Goal: Task Accomplishment & Management: Manage account settings

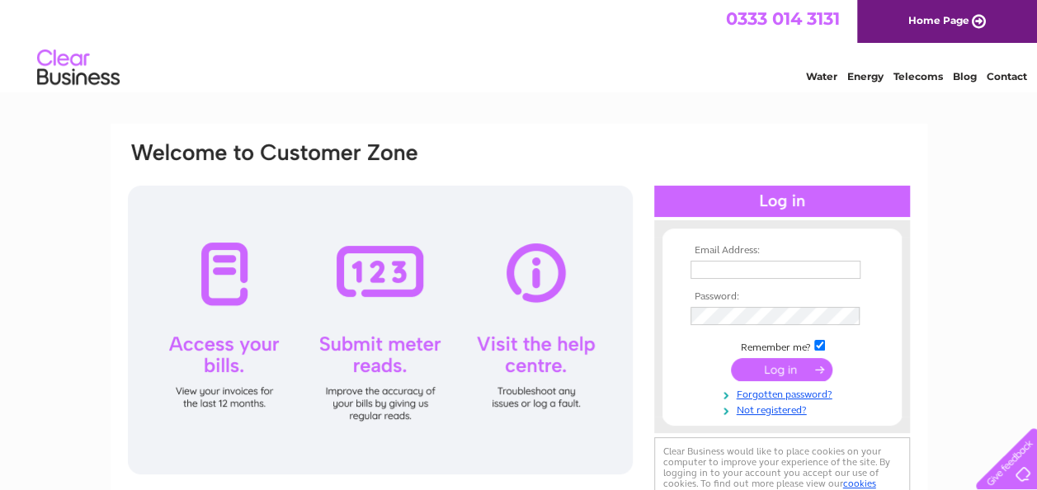
click at [760, 266] on input "text" at bounding box center [775, 270] width 170 height 18
type input "[PERSON_NAME][EMAIL_ADDRESS][DOMAIN_NAME]"
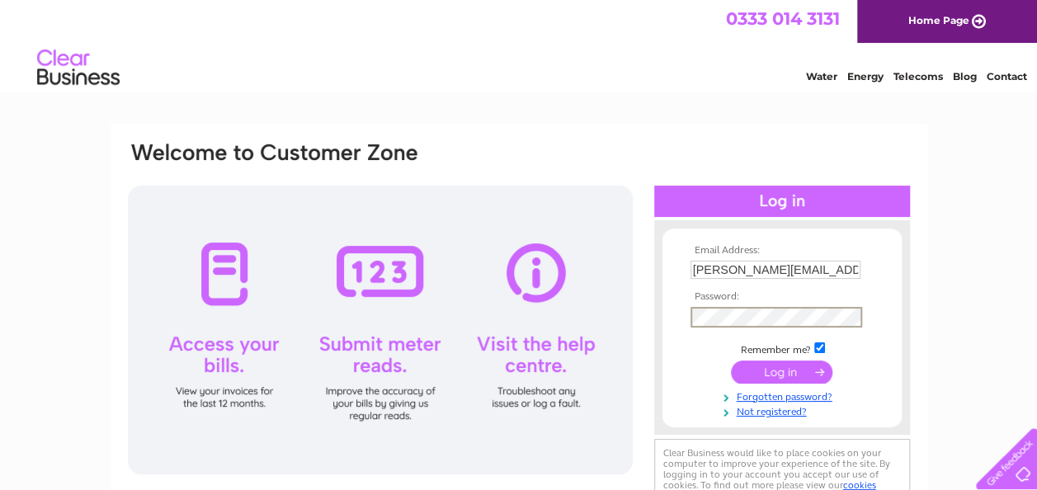
click at [775, 366] on input "submit" at bounding box center [781, 371] width 101 height 23
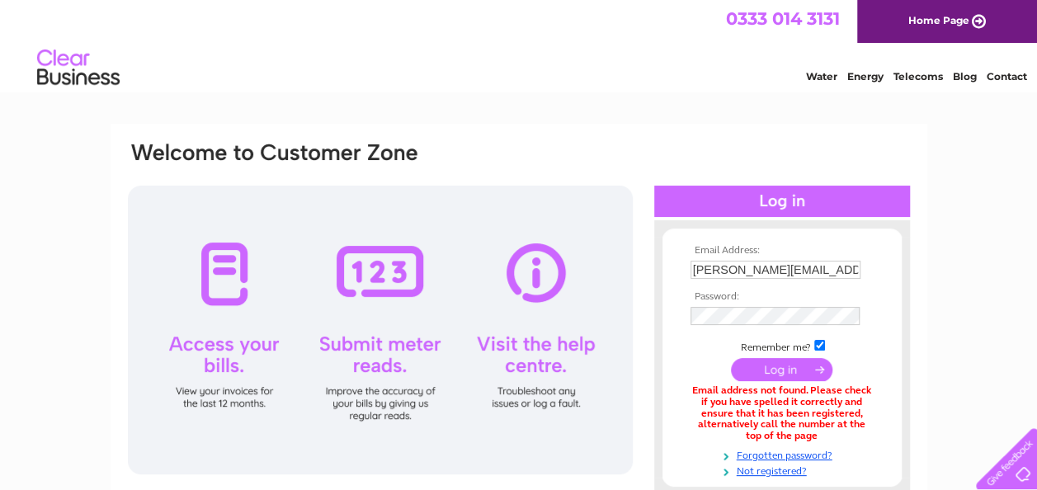
click at [752, 270] on input "[PERSON_NAME][EMAIL_ADDRESS][DOMAIN_NAME]" at bounding box center [775, 270] width 170 height 18
click at [752, 270] on input "[PERSON_NAME][EMAIL_ADDRESS][DOMAIN_NAME]" at bounding box center [776, 271] width 172 height 20
click at [871, 266] on td "enqui" at bounding box center [781, 271] width 191 height 28
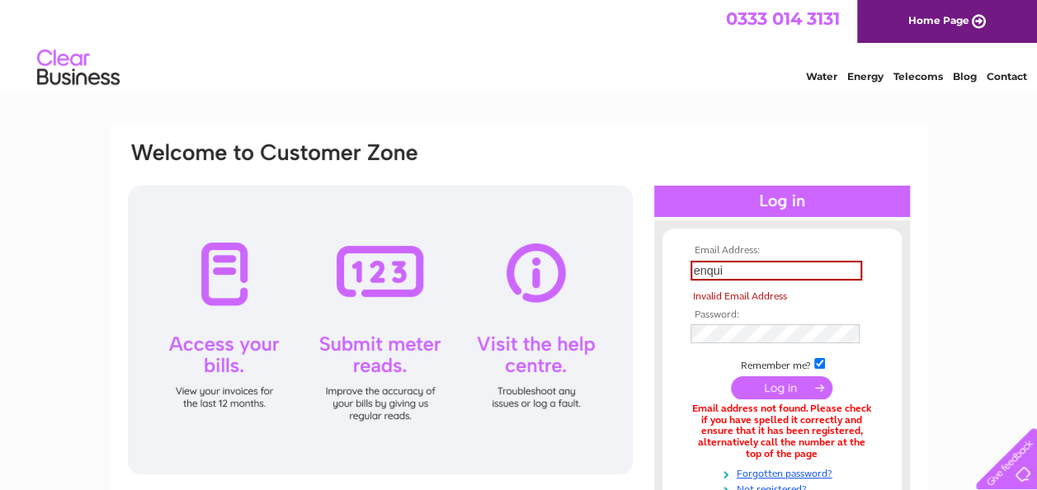
click at [752, 276] on input "enqui" at bounding box center [776, 271] width 172 height 20
type input "enquiries@girovac.com"
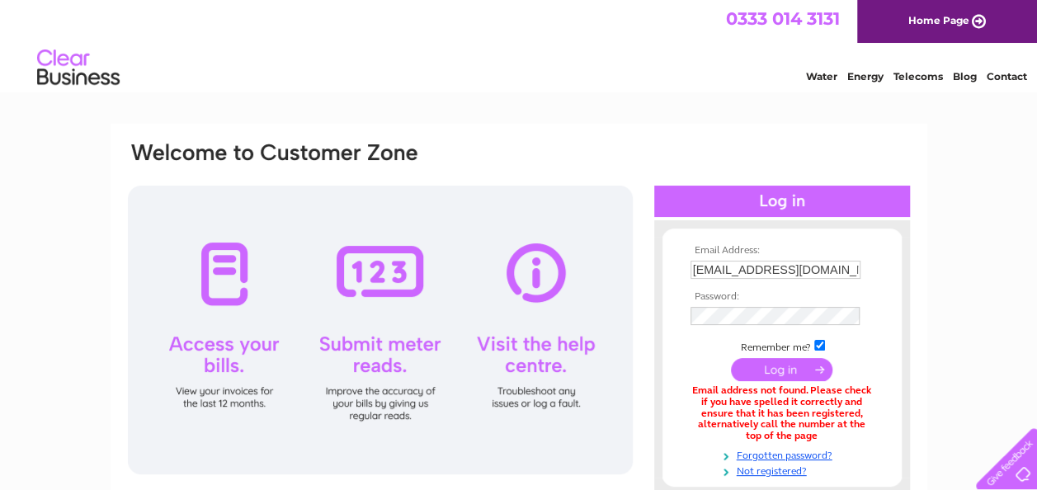
click at [780, 370] on input "submit" at bounding box center [781, 369] width 101 height 23
click at [749, 267] on input "[EMAIL_ADDRESS][DOMAIN_NAME]" at bounding box center [776, 271] width 172 height 20
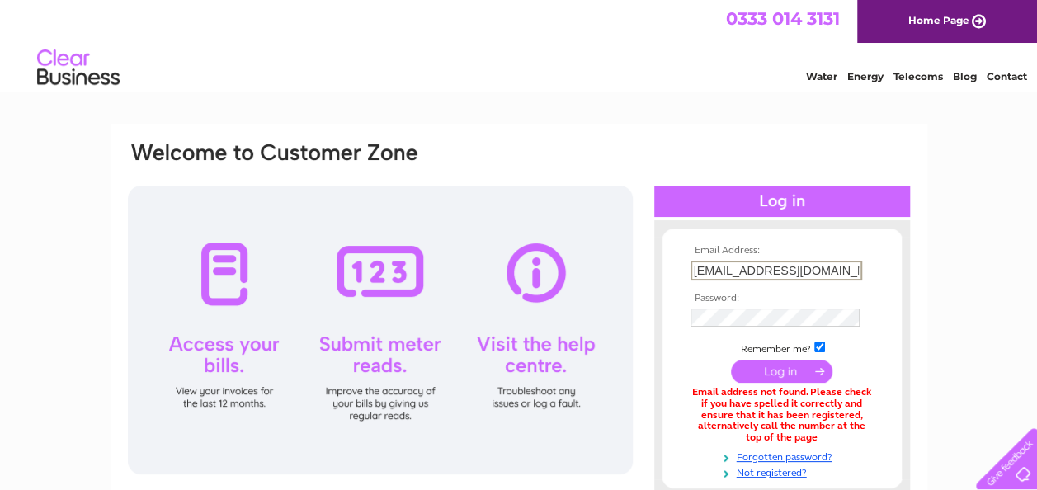
click at [749, 267] on input "[EMAIL_ADDRESS][DOMAIN_NAME]" at bounding box center [776, 271] width 172 height 20
type input "[PERSON_NAME][DOMAIN_NAME][EMAIL_ADDRESS][PERSON_NAME][DOMAIN_NAME]"
click at [775, 370] on input "submit" at bounding box center [781, 369] width 101 height 23
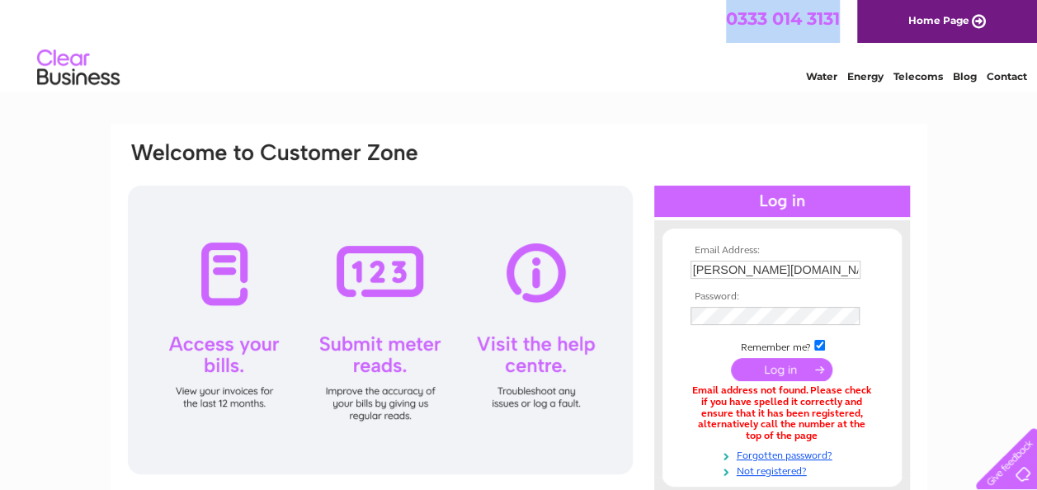
drag, startPoint x: 714, startPoint y: 18, endPoint x: 842, endPoint y: 18, distance: 128.7
click at [842, 18] on div "0333 014 3131 Home Page" at bounding box center [518, 21] width 1037 height 43
click at [527, 31] on div "0333 014 3131 Home Page" at bounding box center [518, 21] width 1037 height 43
click at [989, 179] on div "Email Address: peter.fox@girovac.com Password: Forgotten password?" at bounding box center [518, 498] width 1037 height 749
